Goal: Task Accomplishment & Management: Manage account settings

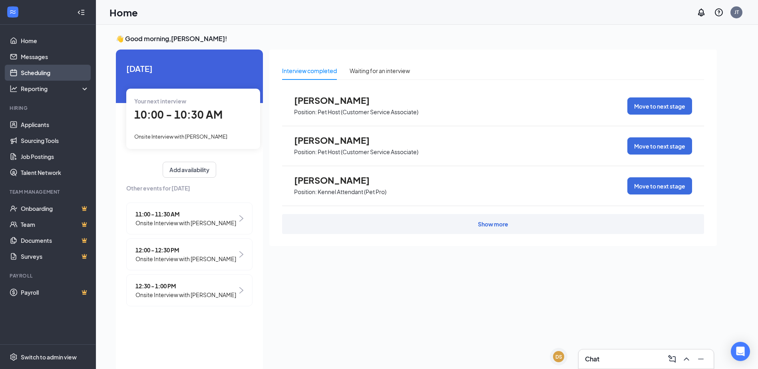
click at [23, 76] on link "Scheduling" at bounding box center [55, 73] width 68 height 16
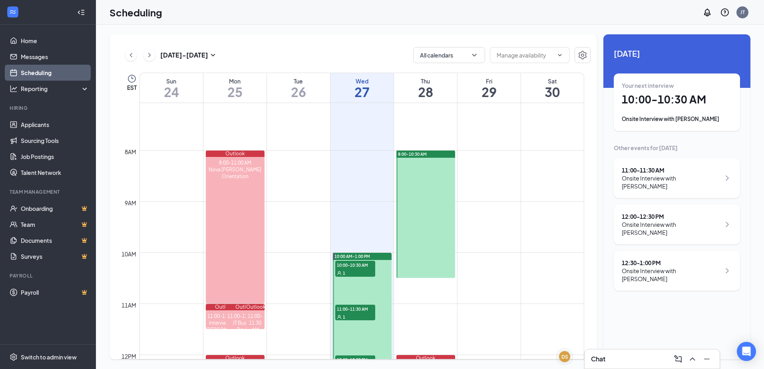
scroll to position [353, 0]
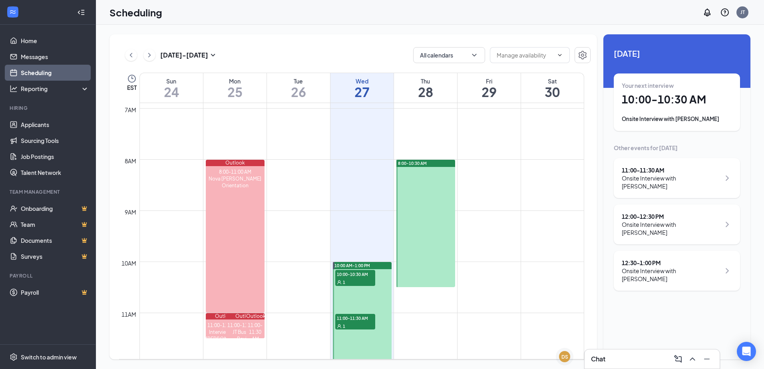
click at [417, 163] on span "8:00-10:30 AM" at bounding box center [412, 164] width 29 height 6
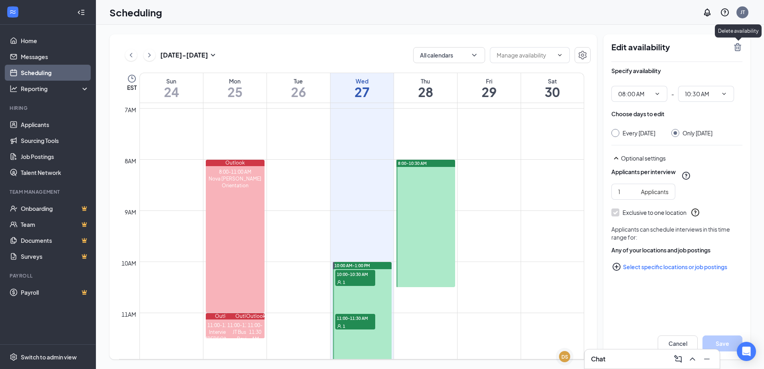
click at [738, 46] on icon "TrashOutline" at bounding box center [738, 47] width 10 height 10
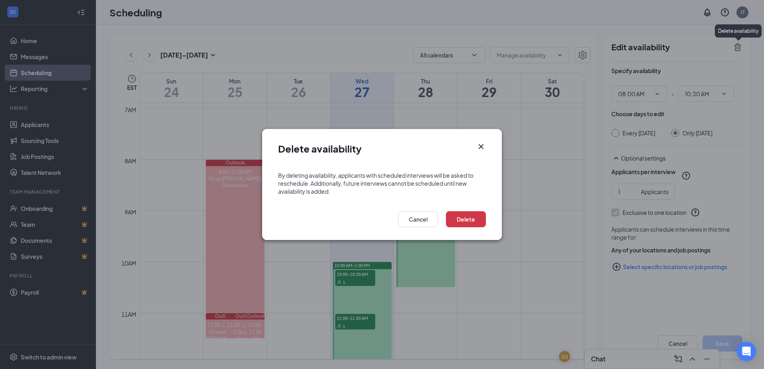
click at [484, 146] on icon "Cross" at bounding box center [481, 147] width 10 height 10
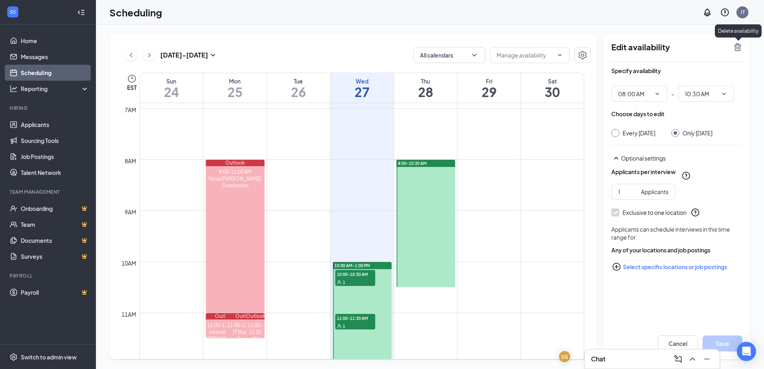
click at [739, 49] on icon "TrashOutline" at bounding box center [737, 47] width 7 height 8
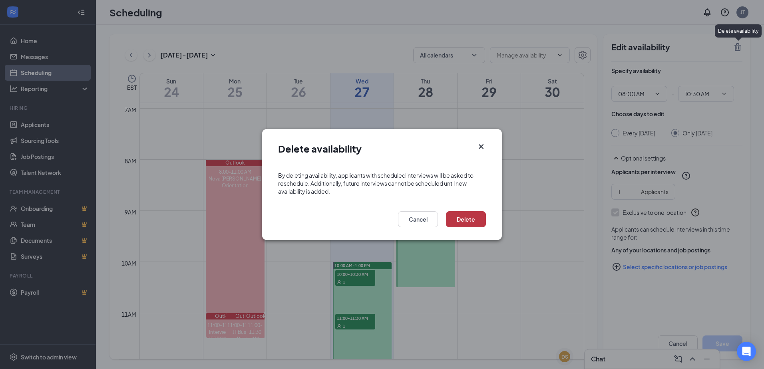
click at [460, 216] on button "Delete" at bounding box center [466, 219] width 40 height 16
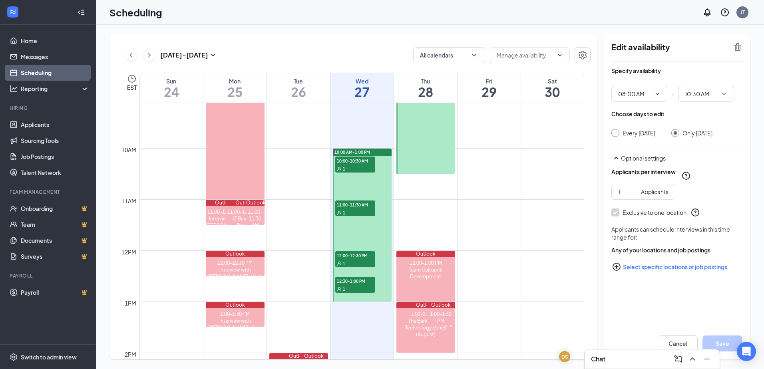
scroll to position [473, 0]
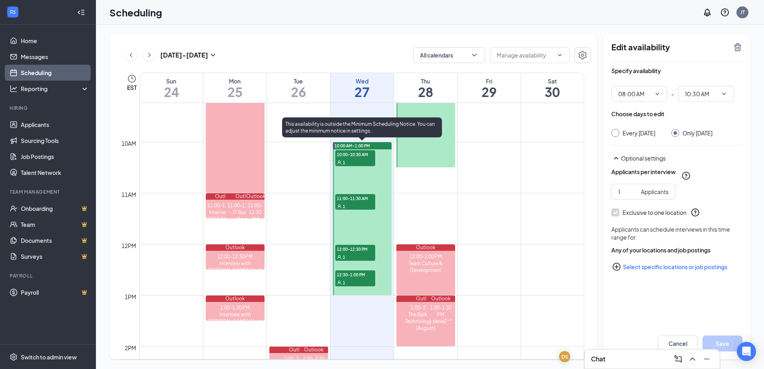
click at [363, 151] on span "10:00-10:30 AM" at bounding box center [355, 154] width 40 height 8
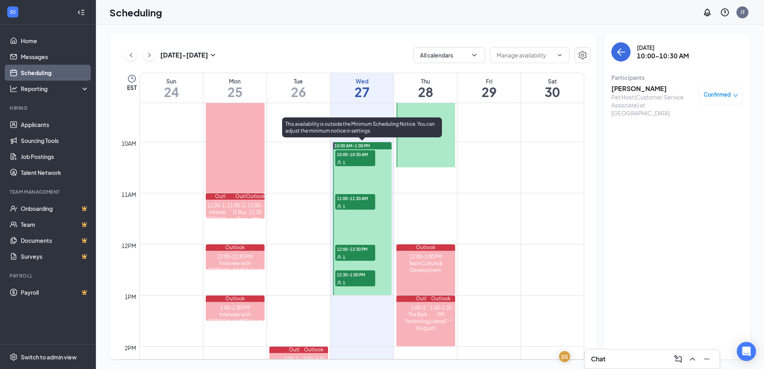
click at [364, 203] on div "1" at bounding box center [355, 206] width 40 height 8
click at [353, 253] on div "1" at bounding box center [355, 257] width 40 height 8
click at [352, 282] on div "1" at bounding box center [355, 283] width 40 height 8
click at [352, 153] on span "10:00-10:30 AM" at bounding box center [355, 154] width 40 height 8
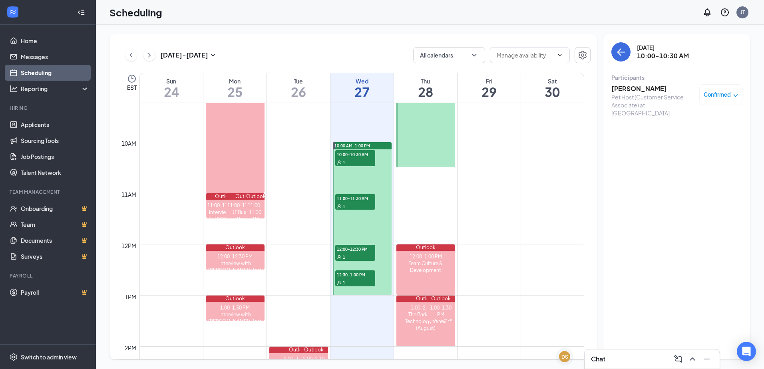
click at [629, 89] on h3 "[PERSON_NAME]" at bounding box center [653, 88] width 84 height 9
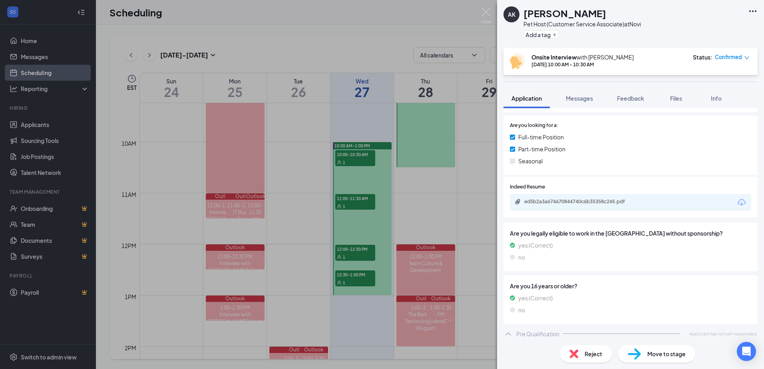
scroll to position [113, 0]
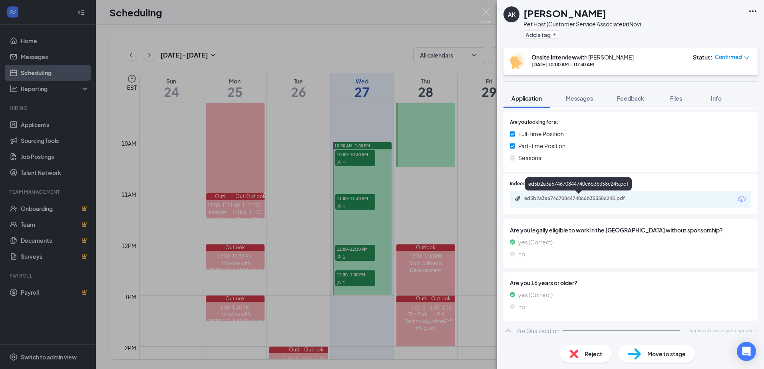
click at [599, 201] on div "ed5b2a3a674670844740c6b35358c245.pdf" at bounding box center [580, 198] width 112 height 6
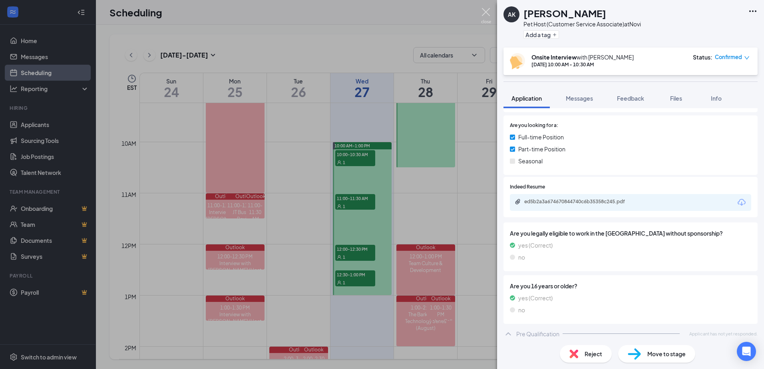
click at [483, 12] on img at bounding box center [486, 16] width 10 height 16
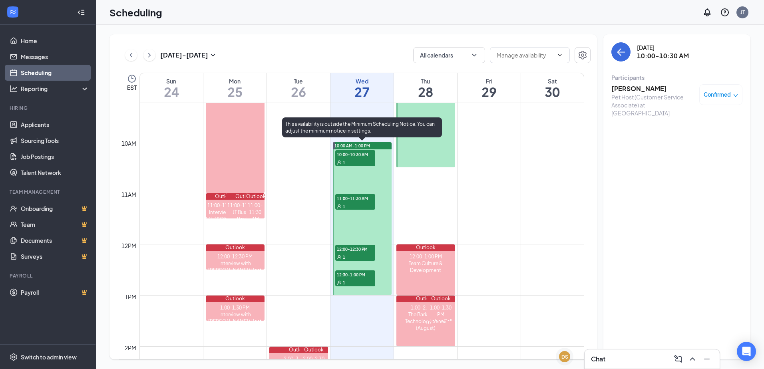
click at [344, 200] on span "11:00-11:30 AM" at bounding box center [355, 198] width 40 height 8
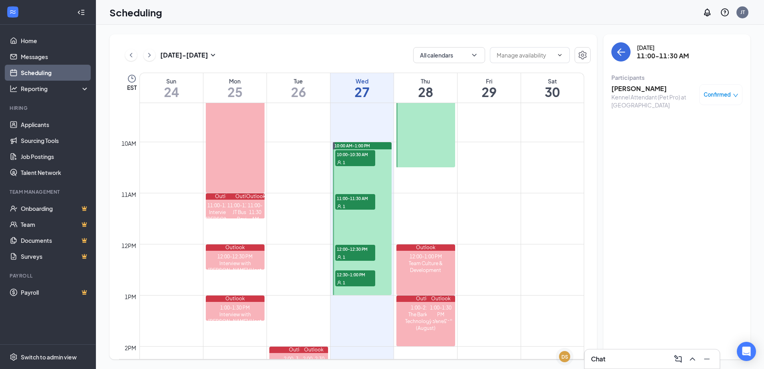
click at [655, 91] on h3 "[PERSON_NAME]" at bounding box center [653, 88] width 84 height 9
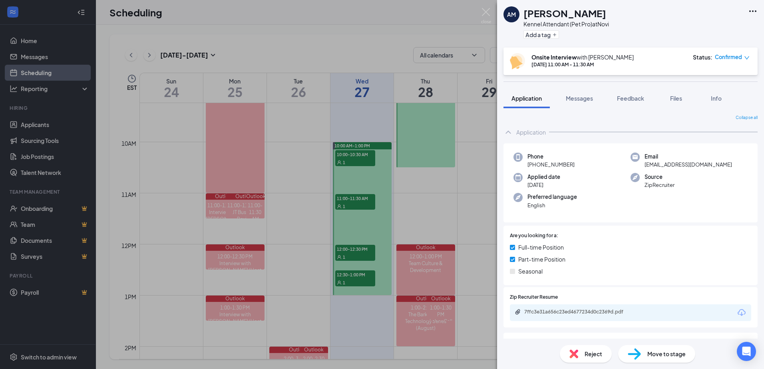
scroll to position [160, 0]
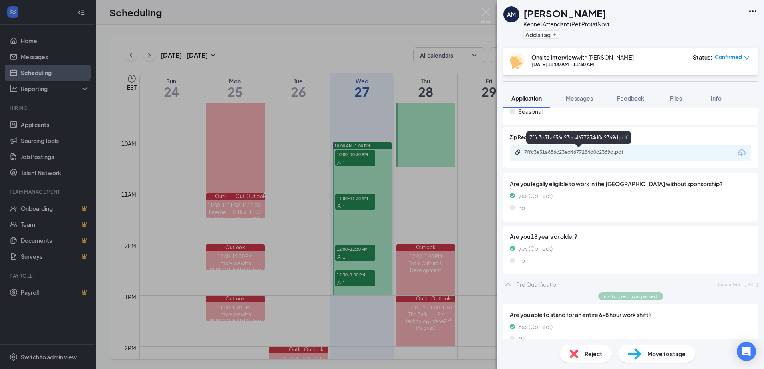
click at [593, 153] on div "7ffc3e31a656c23ed4677234d0c2369d.pdf" at bounding box center [580, 152] width 112 height 6
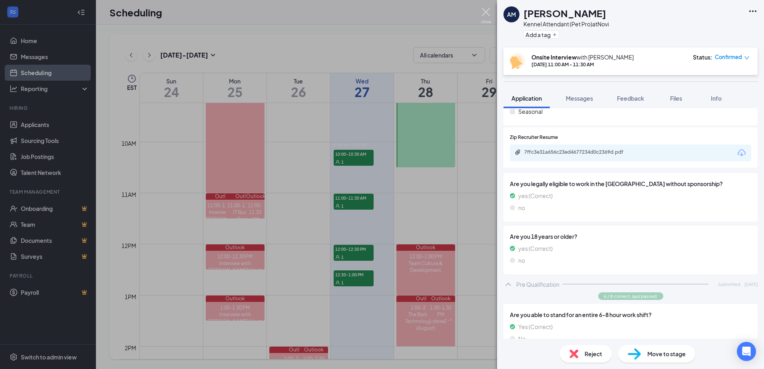
click at [485, 13] on img at bounding box center [486, 16] width 10 height 16
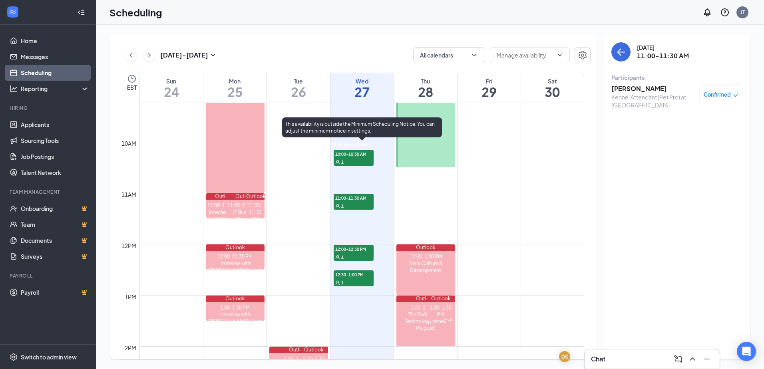
click at [354, 251] on span "12:00-12:30 PM" at bounding box center [354, 249] width 40 height 8
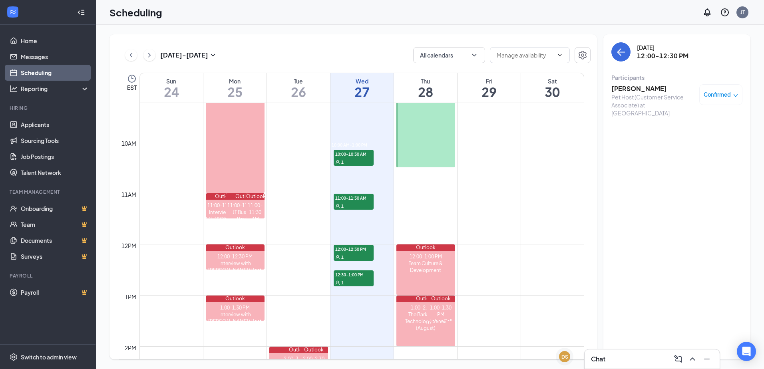
click at [643, 91] on h3 "[PERSON_NAME]" at bounding box center [653, 88] width 84 height 9
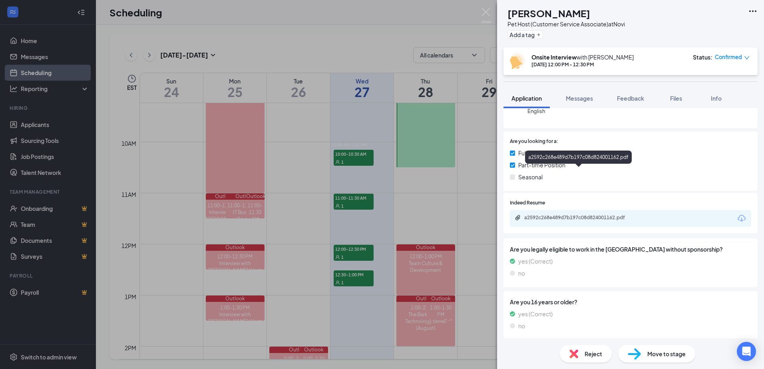
scroll to position [160, 0]
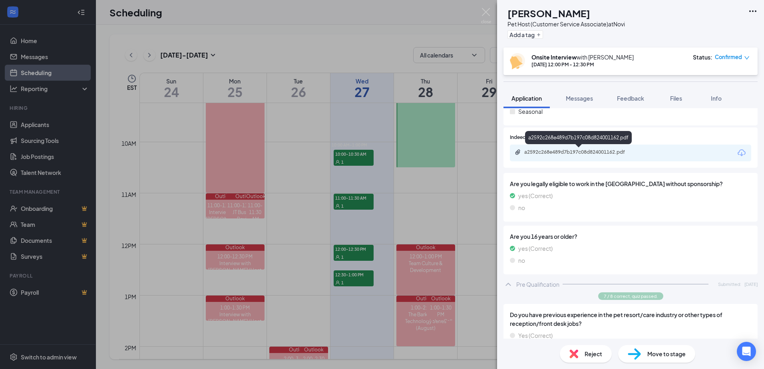
click at [600, 152] on div "a2592c268e489d7b197c08d824001162.pdf" at bounding box center [580, 152] width 112 height 6
click at [486, 14] on img at bounding box center [486, 16] width 10 height 16
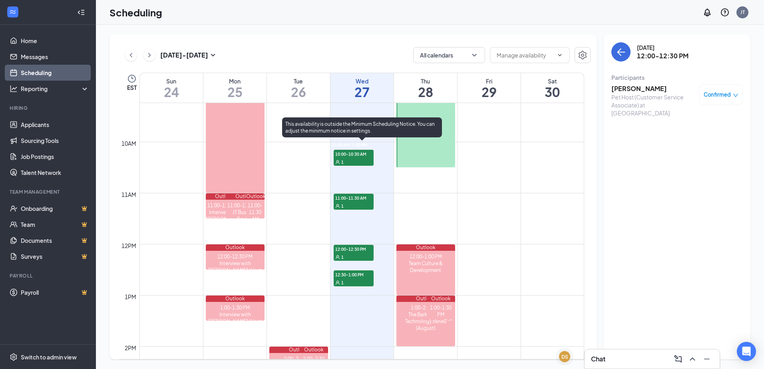
click at [349, 280] on div "1" at bounding box center [354, 283] width 40 height 8
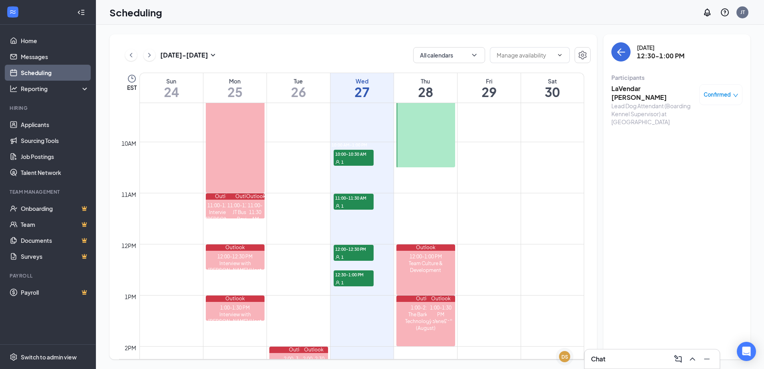
click at [655, 88] on h3 "LaVendar [PERSON_NAME]" at bounding box center [653, 93] width 84 height 18
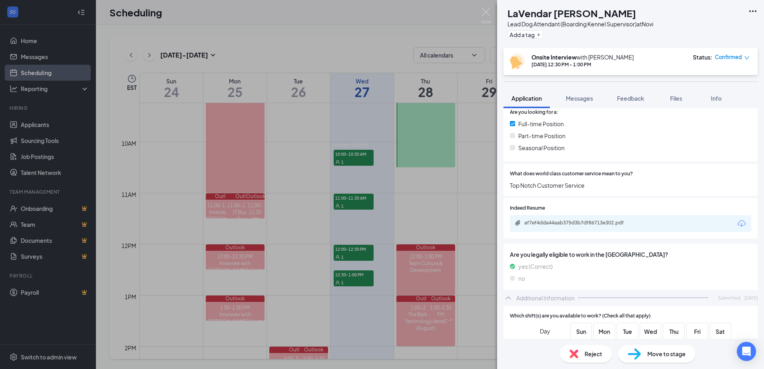
scroll to position [200, 0]
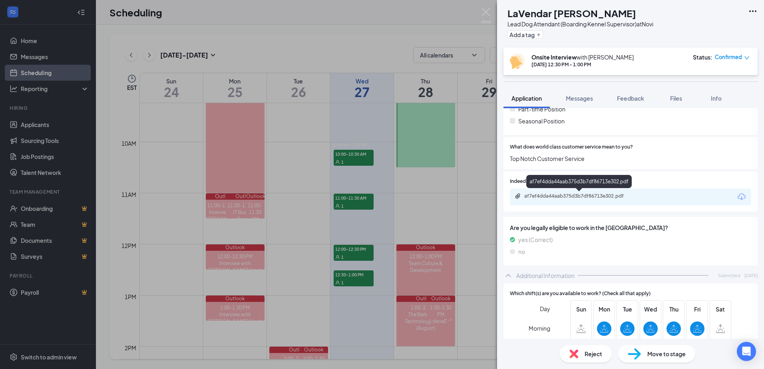
click at [579, 198] on div "af7ef4dda44aab375d3b7df86713e302.pdf" at bounding box center [580, 196] width 112 height 6
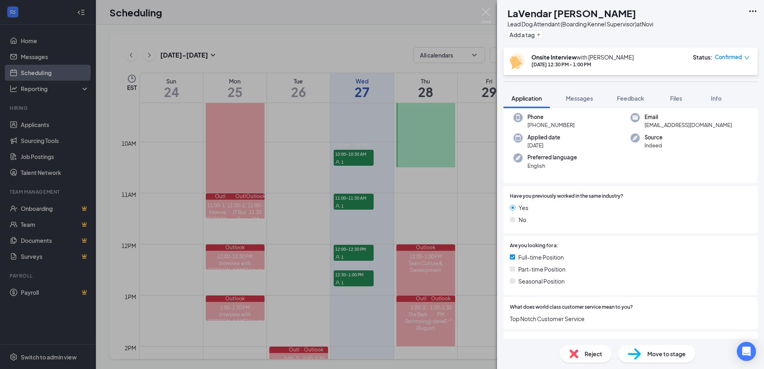
scroll to position [0, 0]
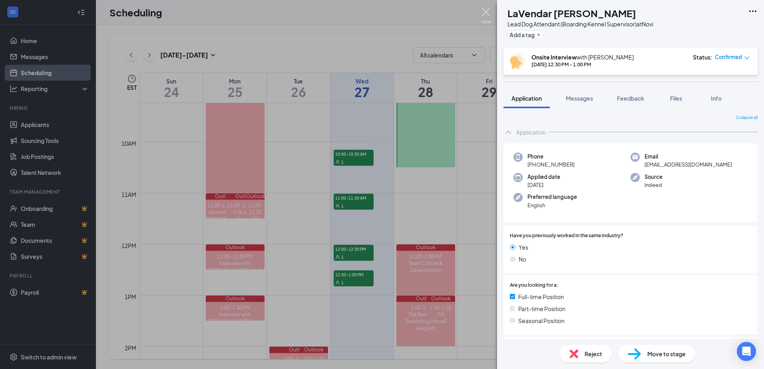
click at [486, 11] on img at bounding box center [486, 16] width 10 height 16
